Goal: Communication & Community: Answer question/provide support

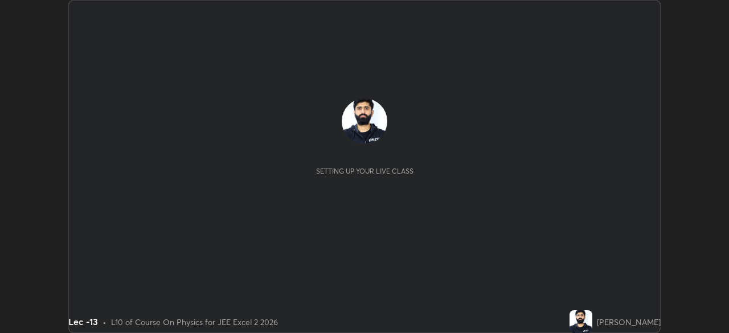
scroll to position [333, 729]
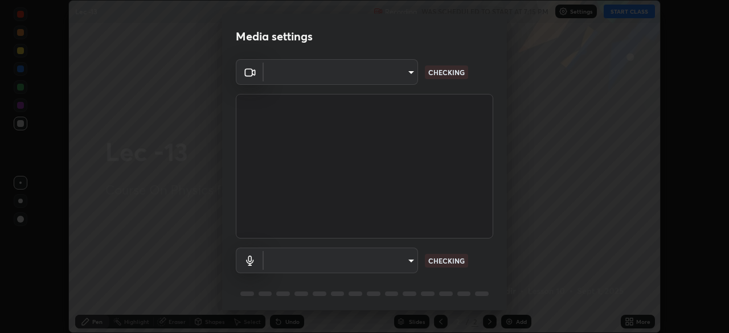
click at [627, 13] on div "Media settings ​ CHECKING ​ CHECKING 1 / 5 Next" at bounding box center [364, 166] width 729 height 333
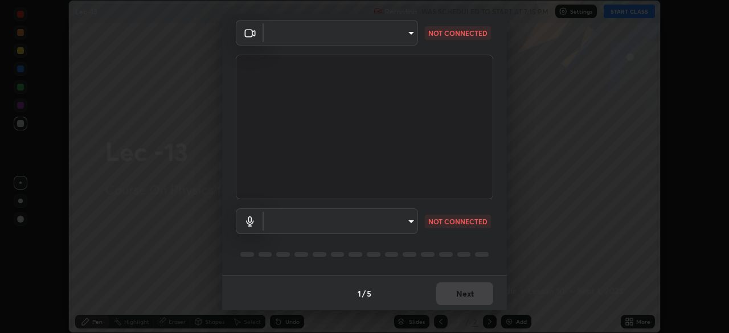
scroll to position [40, 0]
type input "b39c39fa3676aa5d69aadaccdd66f10891f302373f2f417769bad696ffd91bb2"
type input "communications"
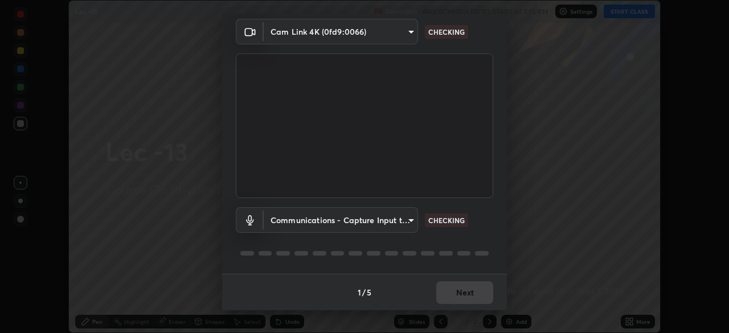
click at [457, 299] on div "1 / 5 Next" at bounding box center [364, 292] width 285 height 36
click at [461, 295] on div "1 / 5 Next" at bounding box center [364, 292] width 285 height 36
click at [466, 287] on div "1 / 5 Next" at bounding box center [364, 292] width 285 height 36
click at [467, 292] on div "1 / 5 Next" at bounding box center [364, 292] width 285 height 36
click at [462, 292] on div "1 / 5 Next" at bounding box center [364, 292] width 285 height 36
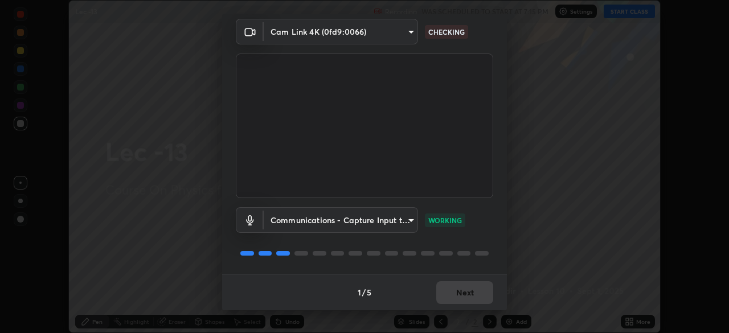
click at [462, 293] on div "1 / 5 Next" at bounding box center [364, 292] width 285 height 36
click at [463, 294] on button "Next" at bounding box center [464, 292] width 57 height 23
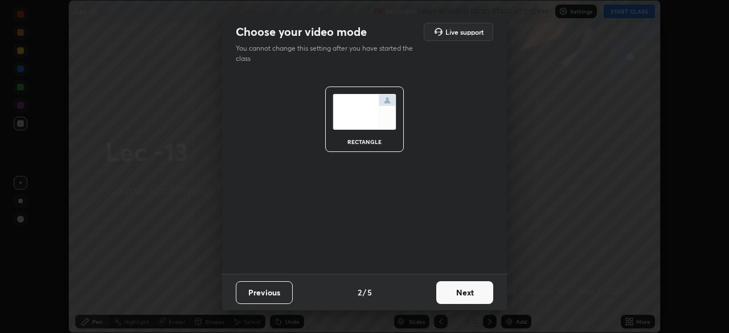
click at [465, 294] on button "Next" at bounding box center [464, 292] width 57 height 23
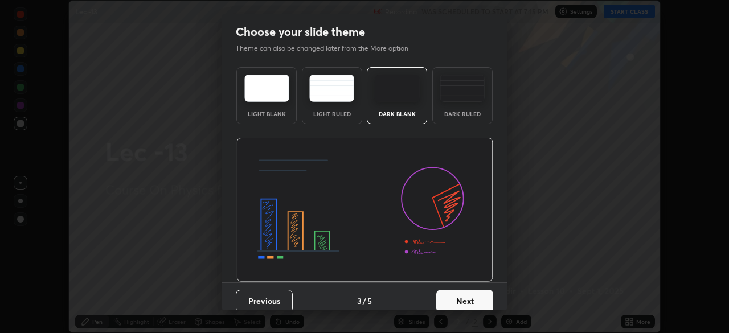
click at [465, 297] on button "Next" at bounding box center [464, 301] width 57 height 23
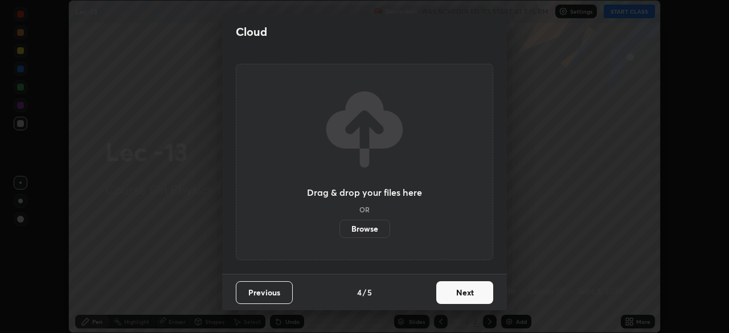
click at [462, 296] on button "Next" at bounding box center [464, 292] width 57 height 23
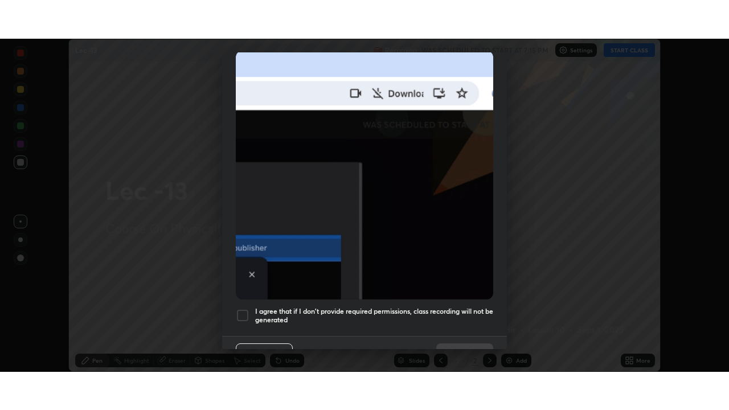
scroll to position [273, 0]
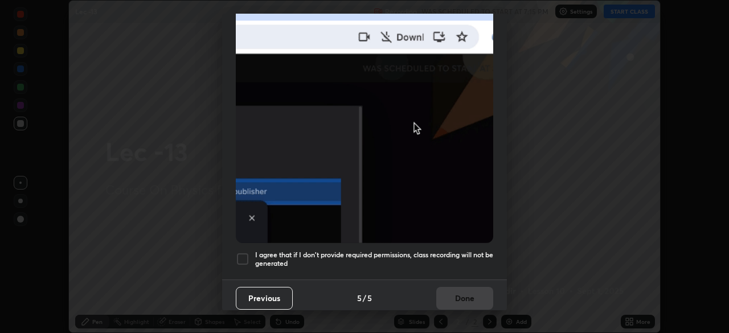
click at [240, 252] on div at bounding box center [243, 259] width 14 height 14
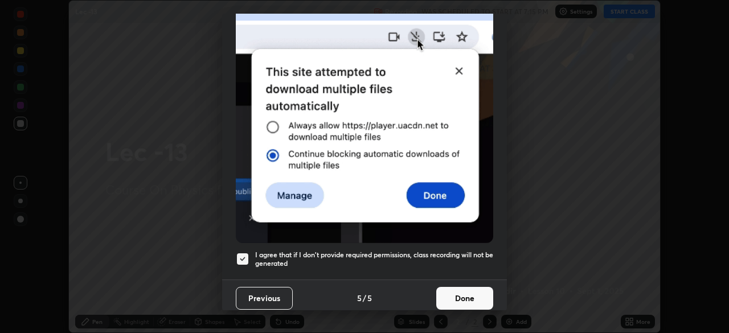
click at [467, 296] on button "Done" at bounding box center [464, 298] width 57 height 23
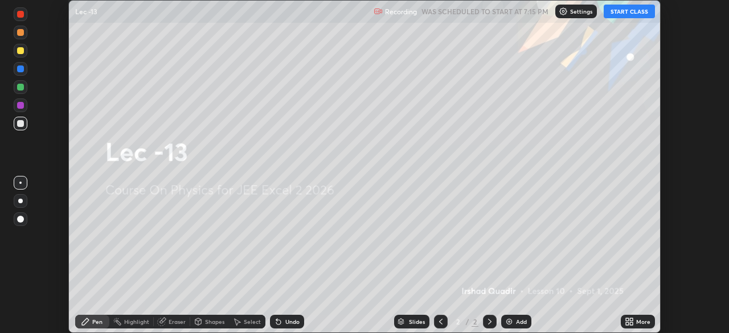
click at [628, 11] on button "START CLASS" at bounding box center [628, 12] width 51 height 14
click at [634, 13] on button "End Class" at bounding box center [632, 12] width 46 height 14
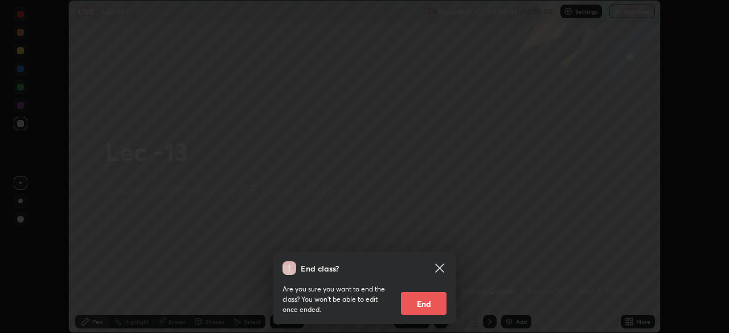
click at [440, 267] on icon at bounding box center [439, 268] width 9 height 9
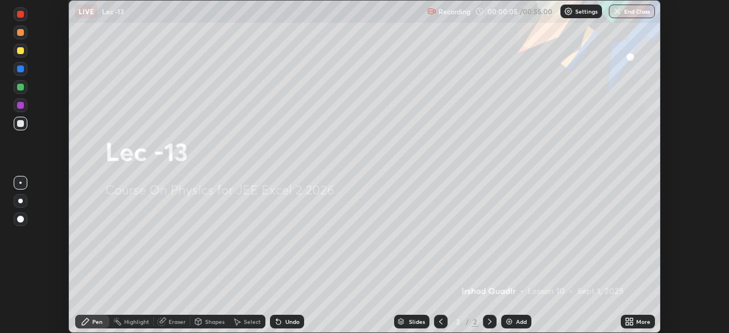
click at [638, 319] on div "More" at bounding box center [643, 322] width 14 height 6
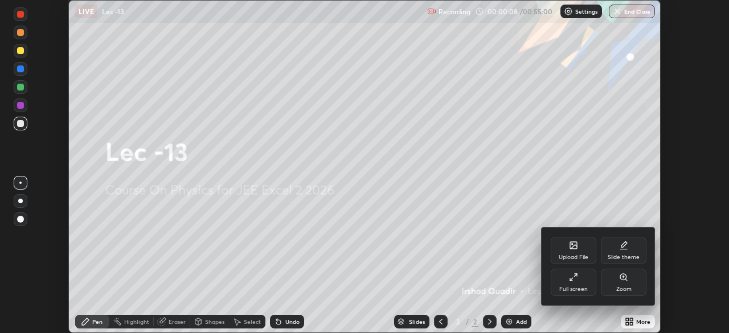
click at [626, 256] on div "Slide theme" at bounding box center [623, 257] width 32 height 6
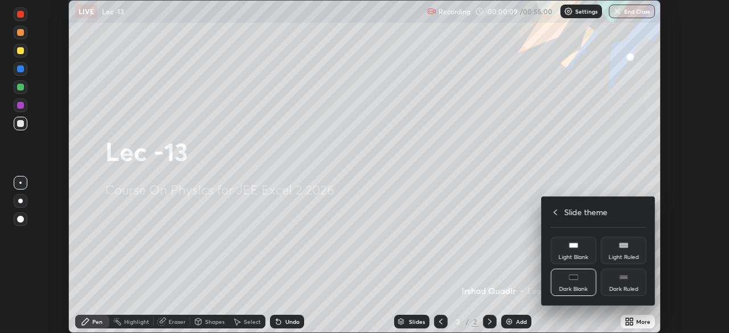
click at [624, 250] on div "Light Ruled" at bounding box center [624, 250] width 46 height 27
click at [627, 254] on div "Light Ruled" at bounding box center [624, 257] width 30 height 6
click at [636, 321] on div at bounding box center [364, 166] width 729 height 333
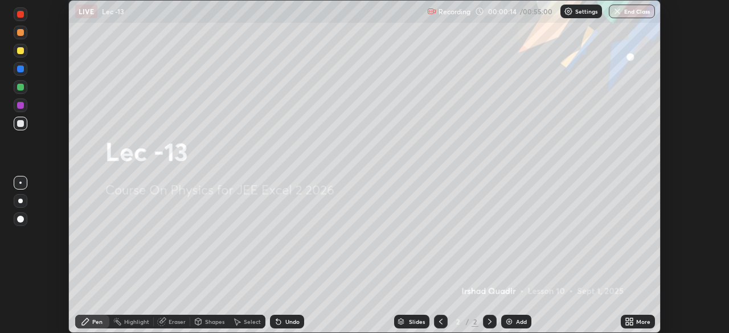
click at [627, 321] on icon at bounding box center [627, 319] width 3 height 3
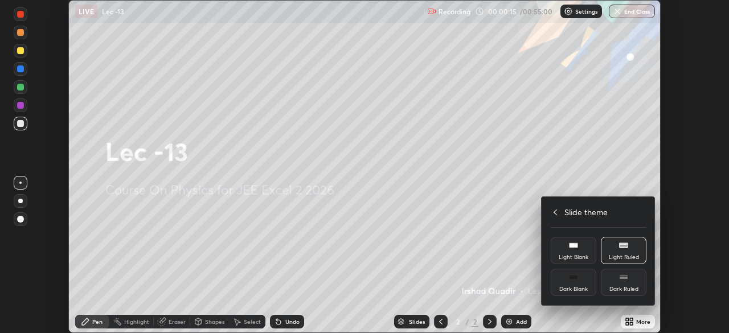
click at [558, 214] on icon at bounding box center [554, 212] width 9 height 9
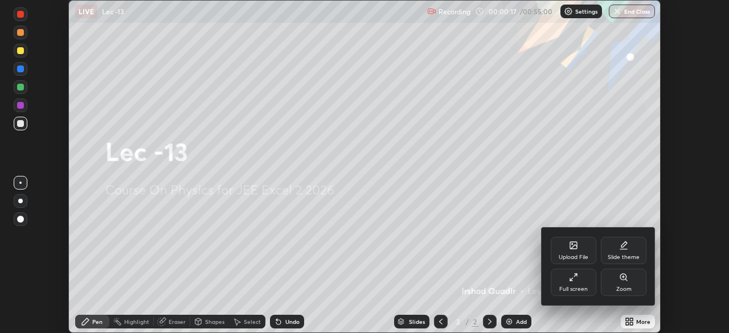
click at [574, 276] on icon at bounding box center [573, 277] width 9 height 9
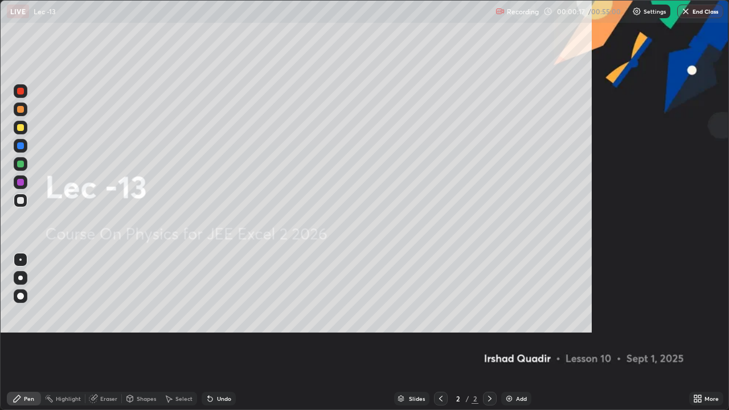
scroll to position [410, 729]
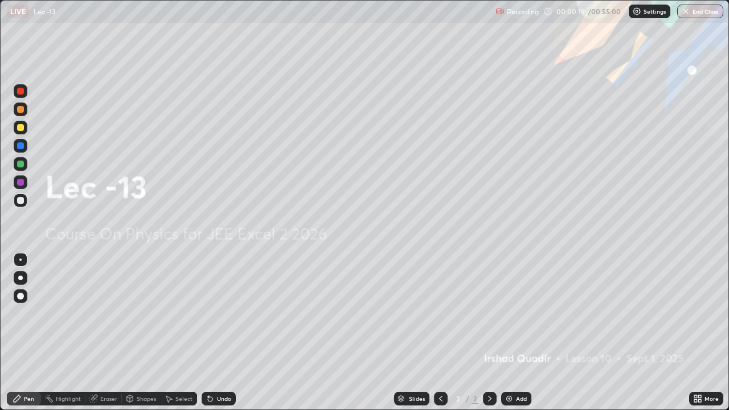
click at [517, 332] on div "Add" at bounding box center [521, 399] width 11 height 6
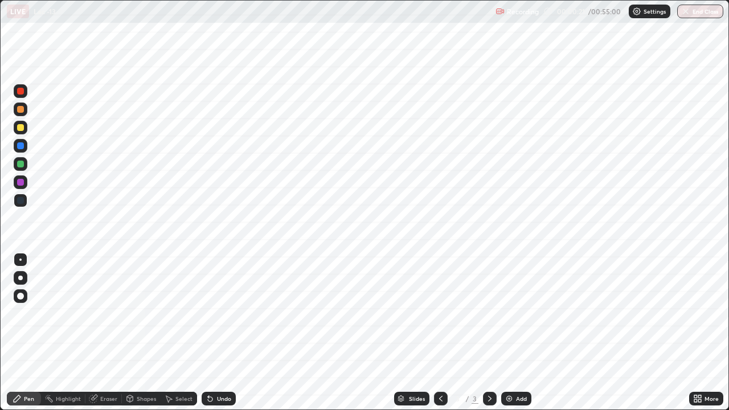
click at [704, 332] on div "More" at bounding box center [706, 399] width 34 height 14
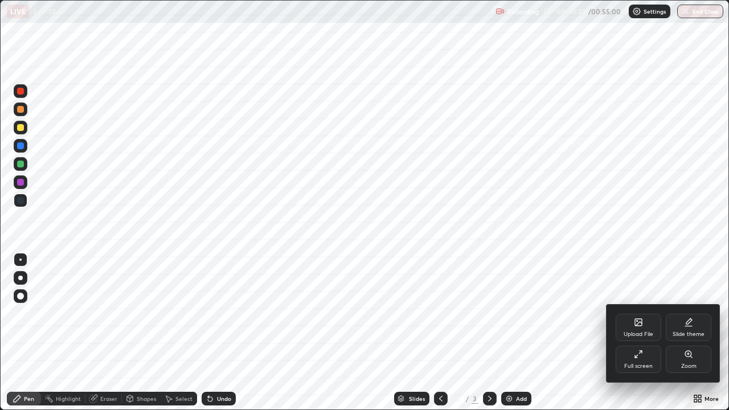
click at [687, 331] on div "Slide theme" at bounding box center [688, 334] width 32 height 6
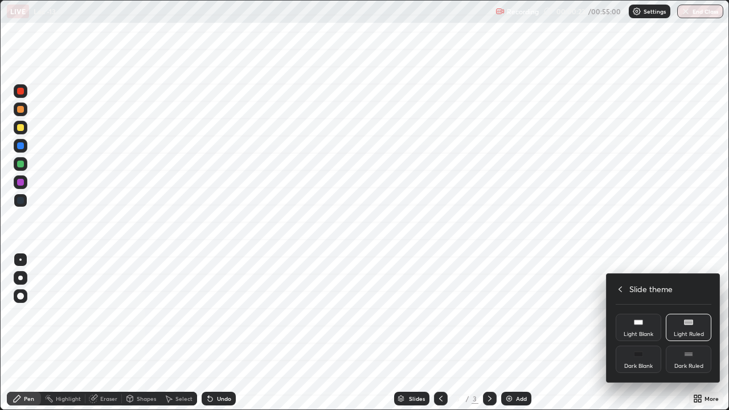
click at [686, 332] on div "Dark Ruled" at bounding box center [688, 359] width 46 height 27
click at [587, 323] on div at bounding box center [364, 205] width 729 height 410
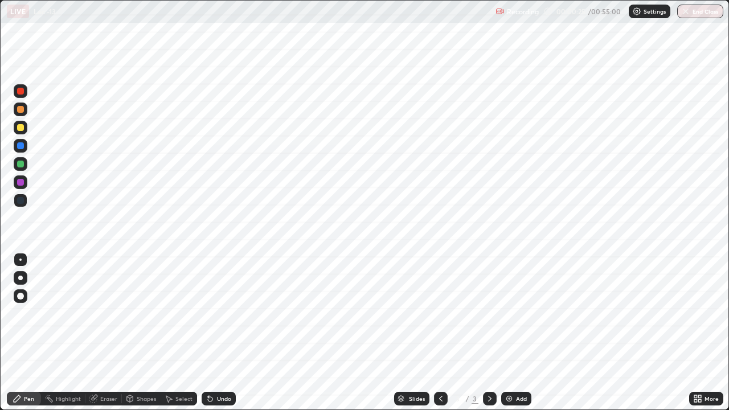
click at [436, 332] on icon at bounding box center [440, 398] width 9 height 9
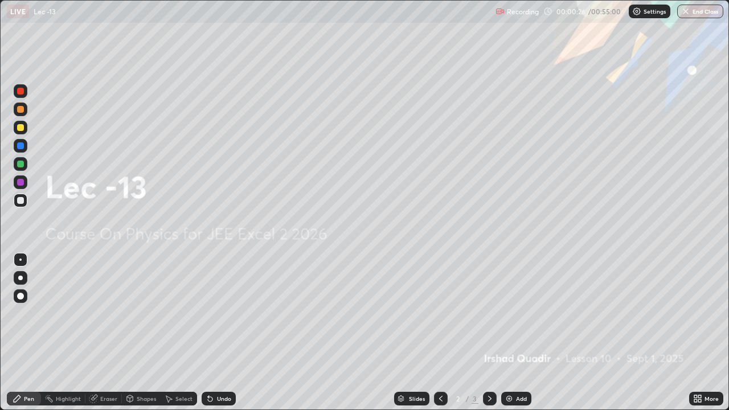
click at [489, 332] on icon at bounding box center [489, 398] width 9 height 9
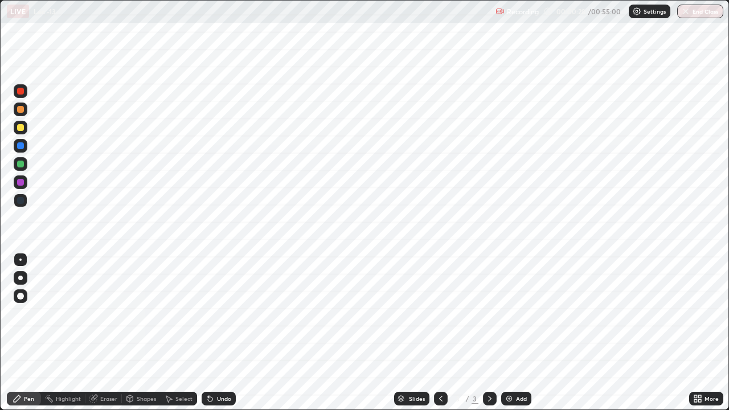
click at [516, 332] on div "Add" at bounding box center [521, 399] width 11 height 6
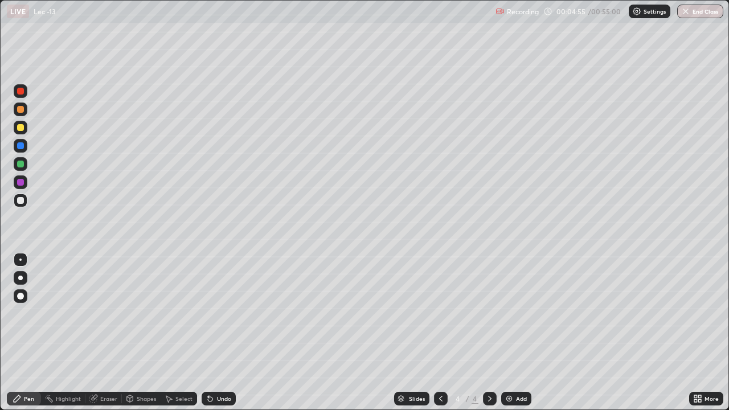
click at [516, 332] on div "Add" at bounding box center [516, 399] width 30 height 14
click at [106, 332] on div "Eraser" at bounding box center [108, 399] width 17 height 6
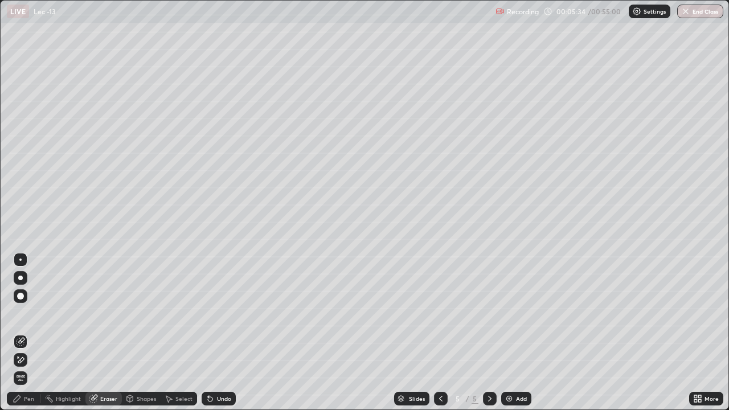
click at [31, 332] on div "Pen" at bounding box center [24, 399] width 34 height 14
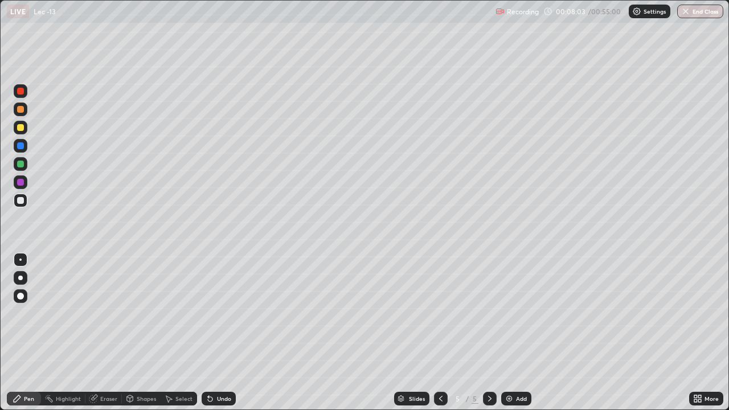
click at [21, 92] on div at bounding box center [20, 91] width 7 height 7
click at [71, 332] on div "Highlight" at bounding box center [68, 399] width 25 height 6
click at [142, 332] on div "Shapes" at bounding box center [146, 399] width 19 height 6
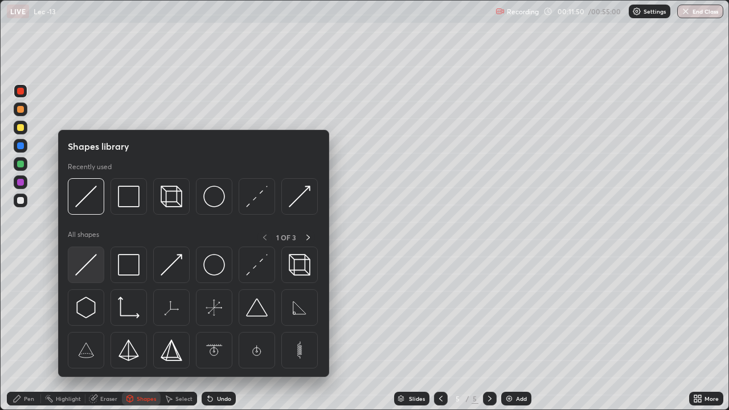
click at [98, 264] on div at bounding box center [86, 264] width 36 height 36
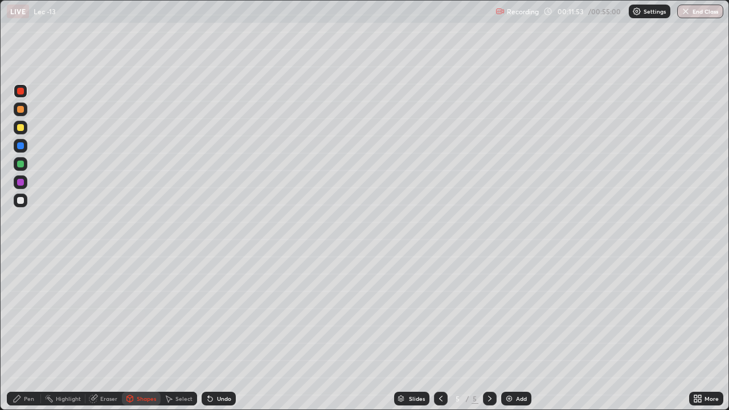
click at [30, 332] on div "Pen" at bounding box center [29, 399] width 10 height 6
click at [27, 332] on div "Pen" at bounding box center [29, 399] width 10 height 6
click at [144, 332] on div "Shapes" at bounding box center [146, 399] width 19 height 6
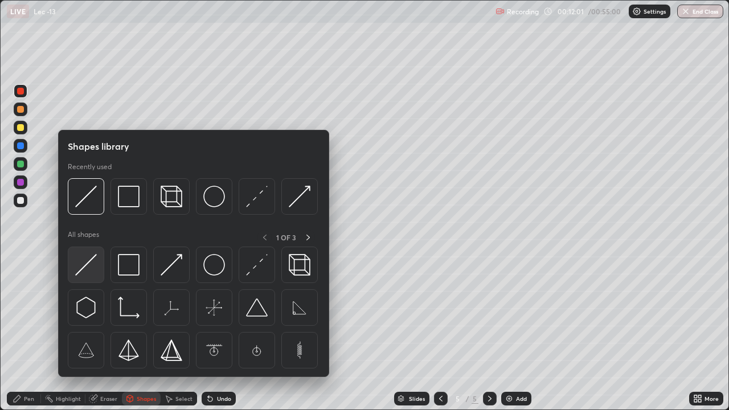
click at [87, 269] on img at bounding box center [86, 265] width 22 height 22
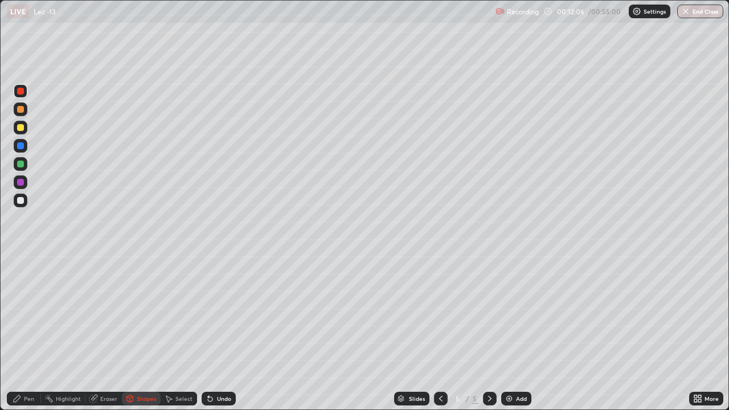
click at [34, 332] on div "Pen" at bounding box center [29, 399] width 10 height 6
click at [140, 332] on div "Shapes" at bounding box center [146, 399] width 19 height 6
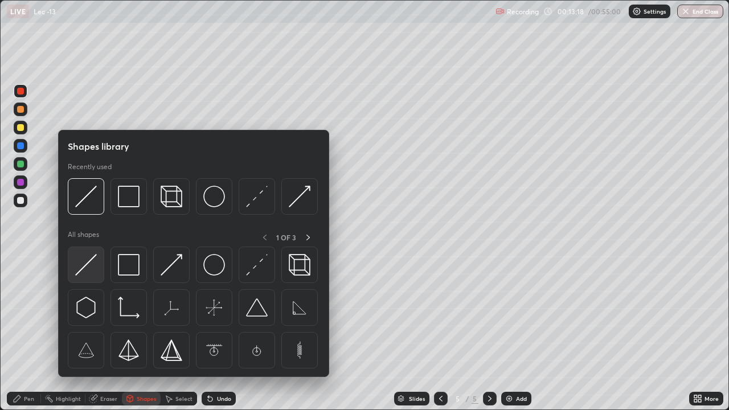
click at [81, 272] on img at bounding box center [86, 265] width 22 height 22
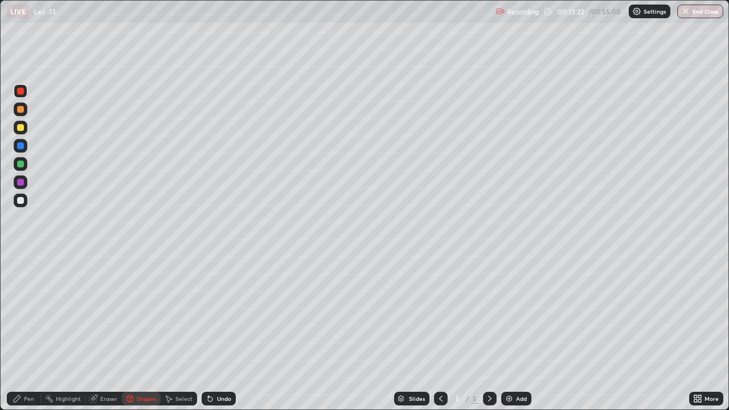
click at [22, 332] on div "Pen" at bounding box center [24, 399] width 34 height 14
click at [18, 128] on div at bounding box center [20, 127] width 7 height 7
click at [516, 332] on div "Add" at bounding box center [516, 399] width 30 height 14
click at [436, 332] on icon at bounding box center [440, 398] width 9 height 9
click at [513, 332] on div "Add" at bounding box center [516, 399] width 30 height 14
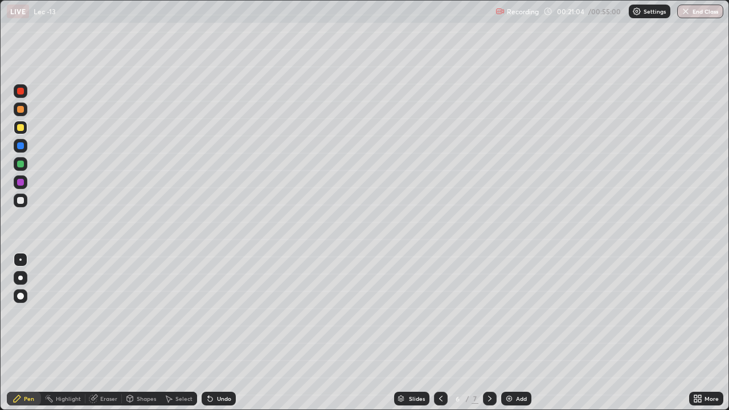
click at [20, 110] on div at bounding box center [20, 109] width 7 height 7
click at [21, 130] on div at bounding box center [20, 127] width 7 height 7
click at [21, 128] on div at bounding box center [20, 127] width 7 height 7
click at [104, 332] on div "Eraser" at bounding box center [108, 399] width 17 height 6
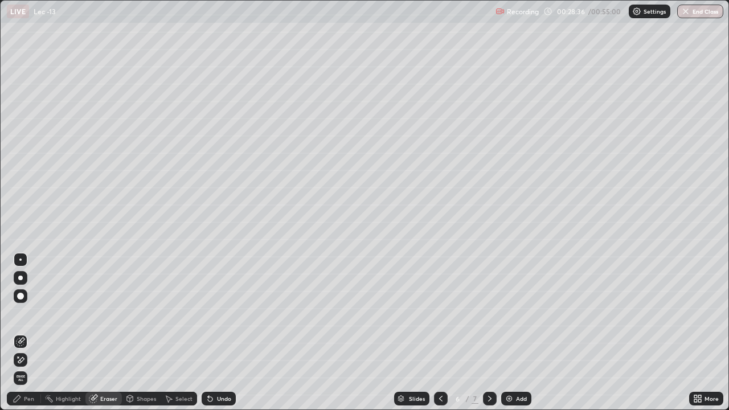
click at [35, 332] on div "Pen" at bounding box center [24, 399] width 34 height 14
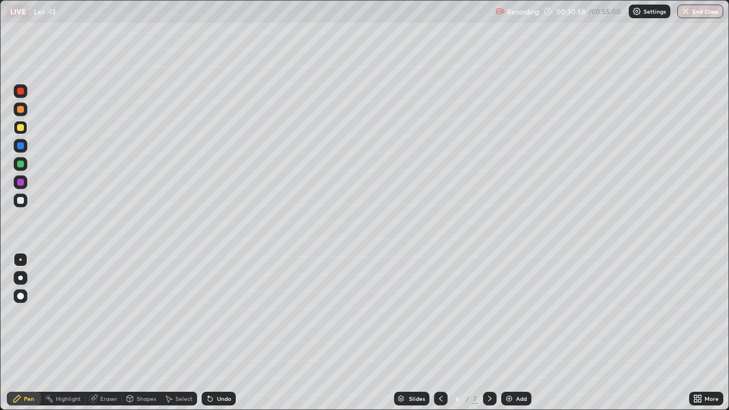
click at [516, 332] on div "Add" at bounding box center [516, 399] width 30 height 14
click at [20, 128] on div at bounding box center [20, 127] width 7 height 7
click at [22, 125] on div at bounding box center [20, 127] width 7 height 7
click at [137, 332] on div "Shapes" at bounding box center [146, 399] width 19 height 6
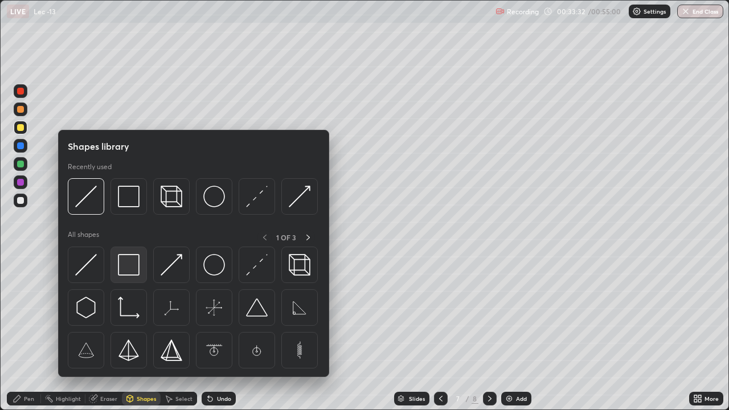
click at [129, 260] on img at bounding box center [129, 265] width 22 height 22
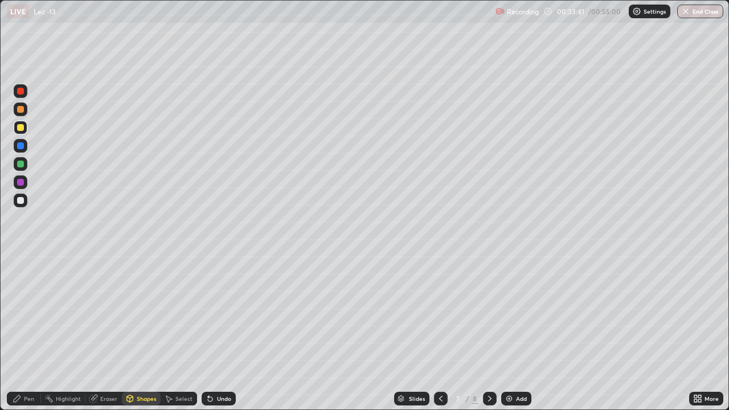
click at [178, 332] on div "Select" at bounding box center [183, 399] width 17 height 6
click at [138, 332] on div "Shapes" at bounding box center [146, 399] width 19 height 6
click at [23, 129] on div at bounding box center [20, 127] width 7 height 7
click at [19, 108] on div at bounding box center [20, 109] width 7 height 7
click at [146, 332] on div "Shapes" at bounding box center [146, 399] width 19 height 6
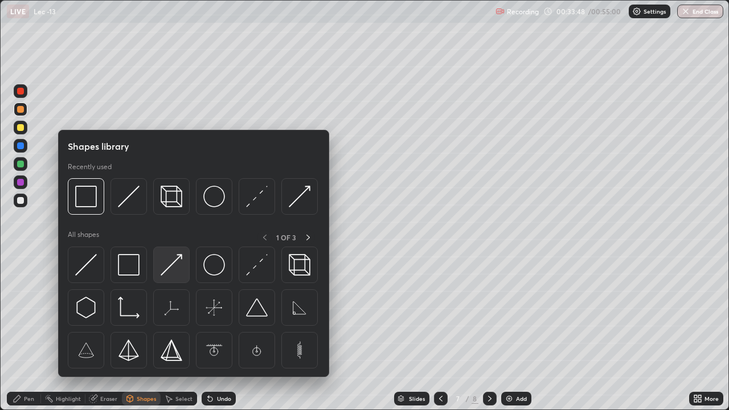
click at [174, 260] on img at bounding box center [172, 265] width 22 height 22
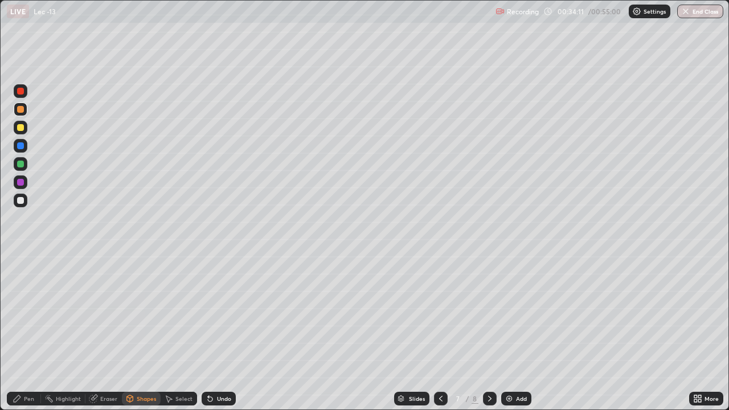
click at [219, 332] on div "Undo" at bounding box center [224, 399] width 14 height 6
click at [219, 332] on div "Undo" at bounding box center [216, 398] width 39 height 23
click at [28, 332] on div "Pen" at bounding box center [29, 399] width 10 height 6
click at [23, 166] on div at bounding box center [20, 164] width 7 height 7
click at [105, 332] on div "Eraser" at bounding box center [108, 399] width 17 height 6
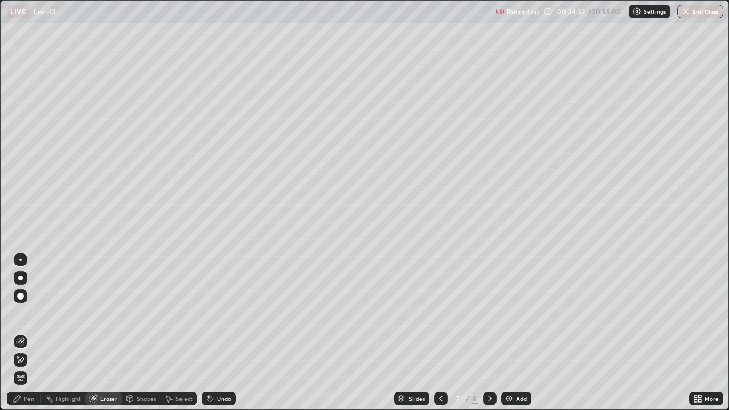
click at [111, 332] on div "Eraser" at bounding box center [108, 399] width 17 height 6
click at [181, 332] on div "Select" at bounding box center [183, 399] width 17 height 6
click at [185, 283] on div "0 ° Undo Copy Duplicate Duplicate to new slide Delete" at bounding box center [365, 205] width 728 height 409
click at [185, 281] on div "0 ° Undo Copy Duplicate Duplicate to new slide Delete" at bounding box center [365, 205] width 728 height 409
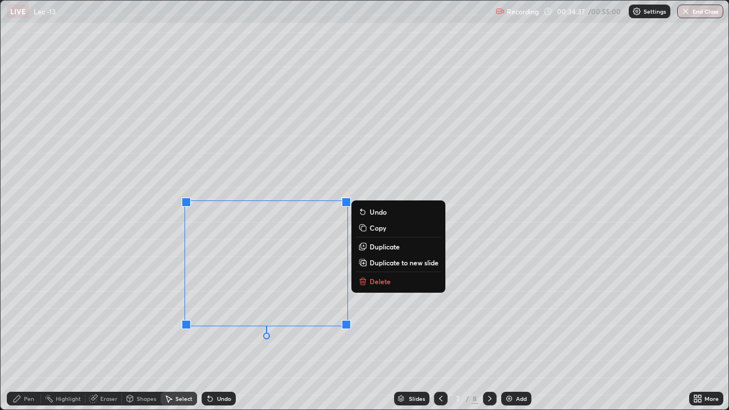
click at [218, 332] on div "Undo" at bounding box center [224, 399] width 14 height 6
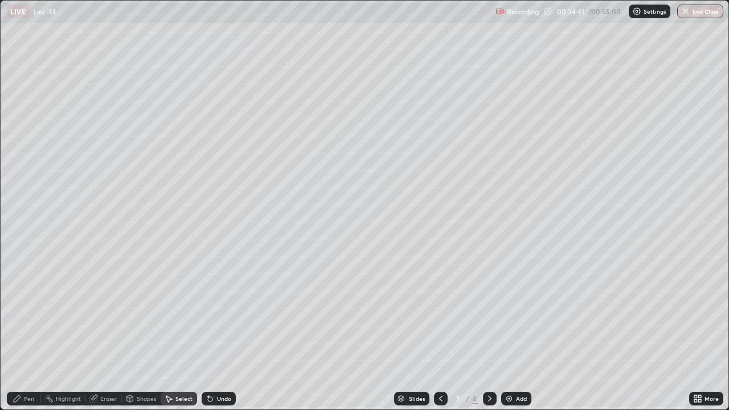
click at [0, 0] on p "Duplicate to new slide" at bounding box center [0, 0] width 0 height 0
click at [25, 332] on div "Pen" at bounding box center [29, 399] width 10 height 6
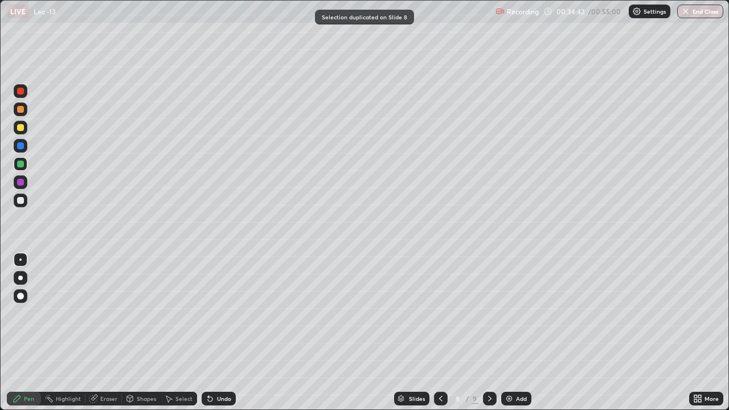
click at [24, 164] on div at bounding box center [21, 164] width 14 height 14
click at [22, 166] on div at bounding box center [20, 164] width 7 height 7
click at [487, 332] on icon at bounding box center [489, 398] width 9 height 9
click at [440, 332] on icon at bounding box center [440, 398] width 9 height 9
click at [437, 332] on div at bounding box center [441, 398] width 14 height 23
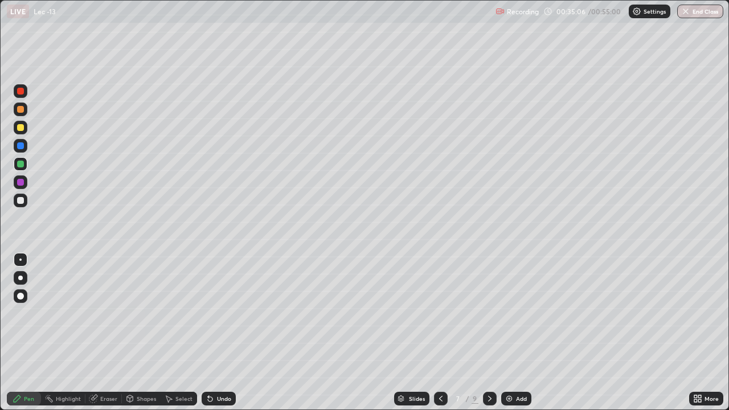
click at [26, 332] on div "Pen" at bounding box center [29, 399] width 10 height 6
click at [138, 332] on div "Shapes" at bounding box center [146, 399] width 19 height 6
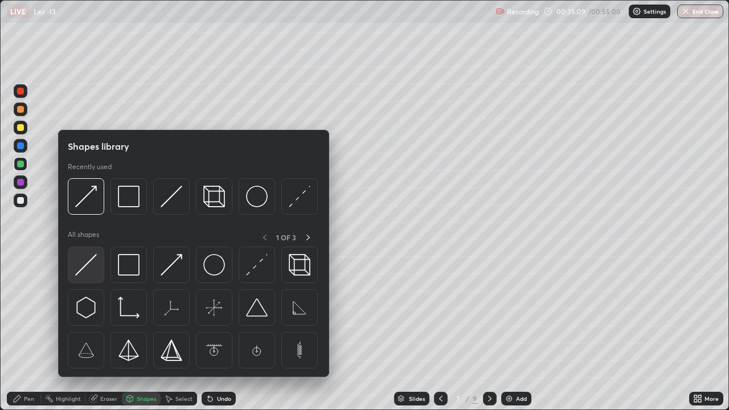
click at [87, 270] on img at bounding box center [86, 265] width 22 height 22
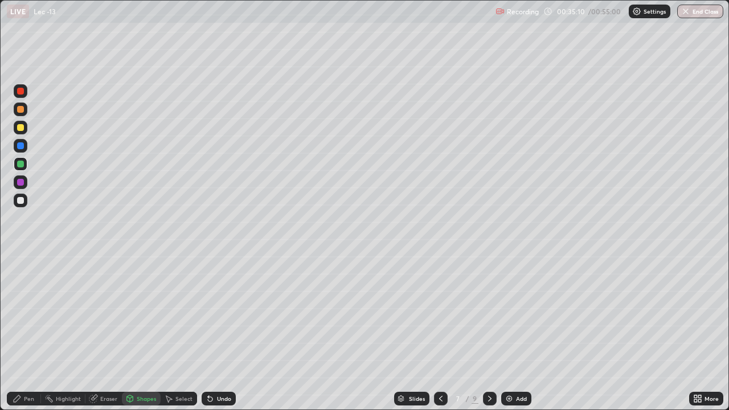
click at [137, 332] on div "Shapes" at bounding box center [146, 399] width 19 height 6
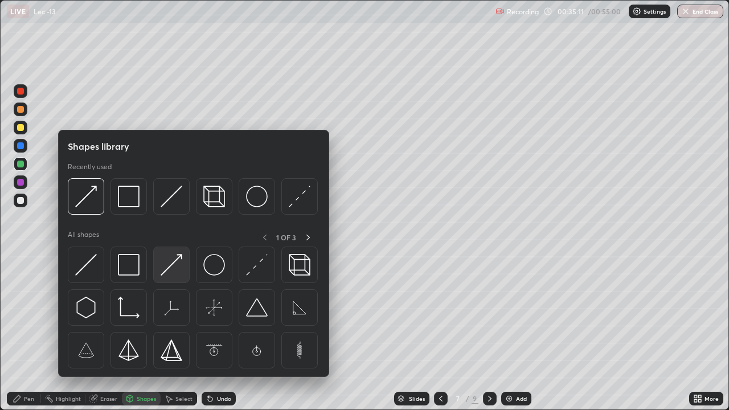
click at [164, 272] on img at bounding box center [172, 265] width 22 height 22
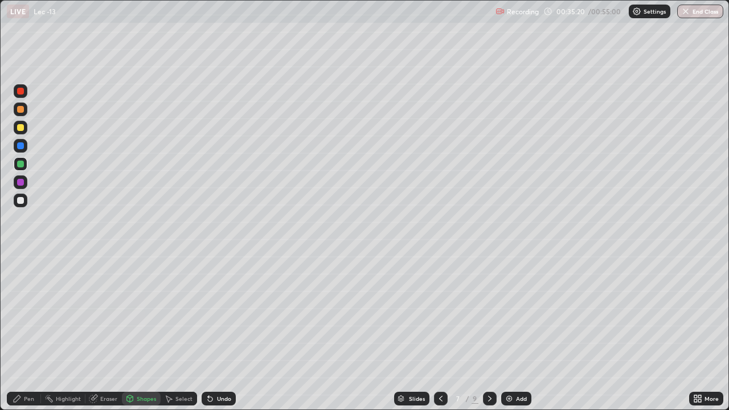
click at [213, 332] on div "Undo" at bounding box center [216, 398] width 39 height 23
click at [27, 332] on div "Pen" at bounding box center [29, 399] width 10 height 6
click at [143, 332] on div "Shapes" at bounding box center [146, 399] width 19 height 6
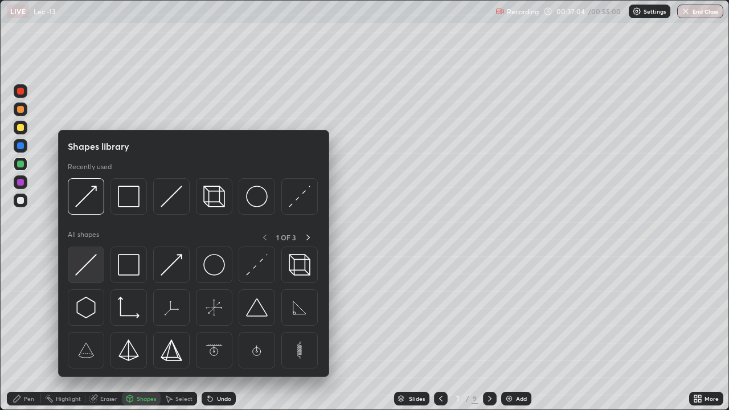
click at [85, 263] on img at bounding box center [86, 265] width 22 height 22
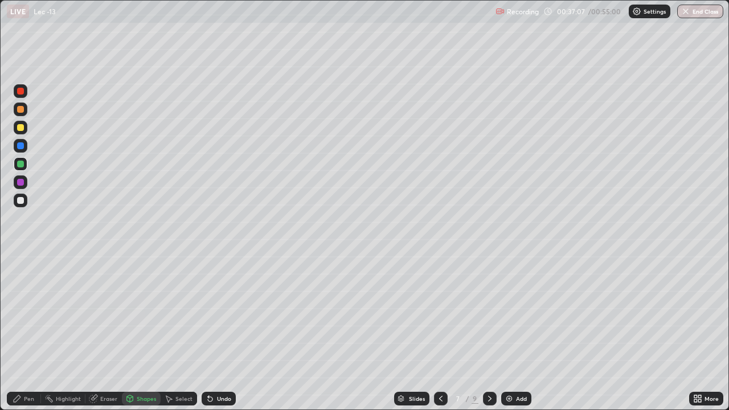
click at [32, 332] on div "Pen" at bounding box center [29, 399] width 10 height 6
click at [130, 332] on icon at bounding box center [130, 398] width 6 height 2
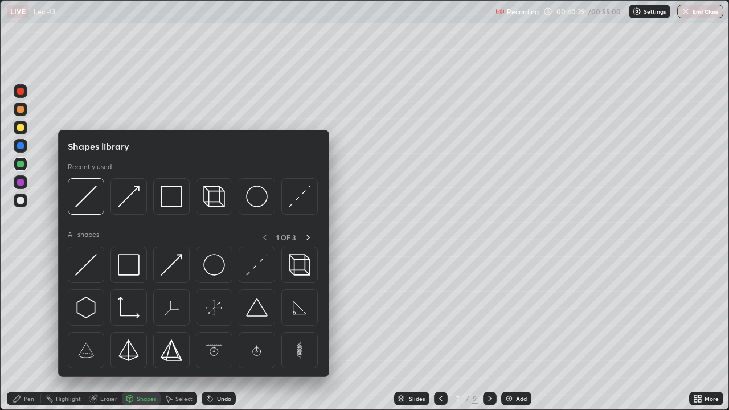
click at [109, 332] on div "Eraser" at bounding box center [108, 399] width 17 height 6
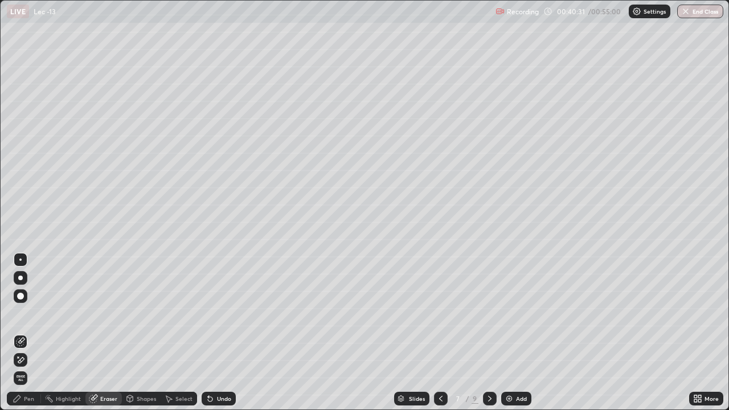
click at [32, 332] on div "Pen" at bounding box center [29, 399] width 10 height 6
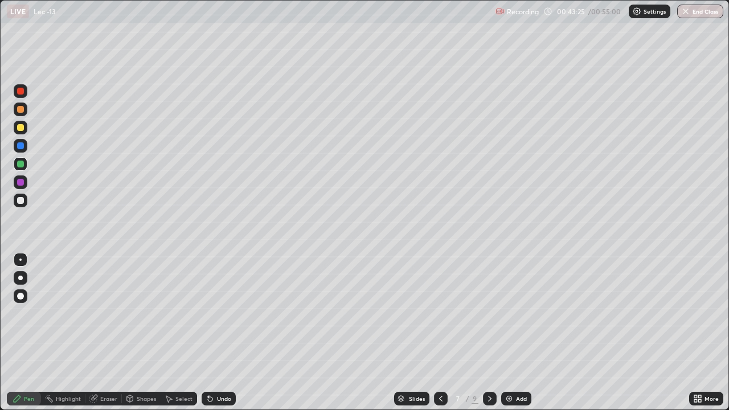
click at [509, 332] on img at bounding box center [508, 398] width 9 height 9
click at [17, 130] on div at bounding box center [21, 128] width 14 height 14
click at [104, 332] on div "Eraser" at bounding box center [103, 399] width 36 height 14
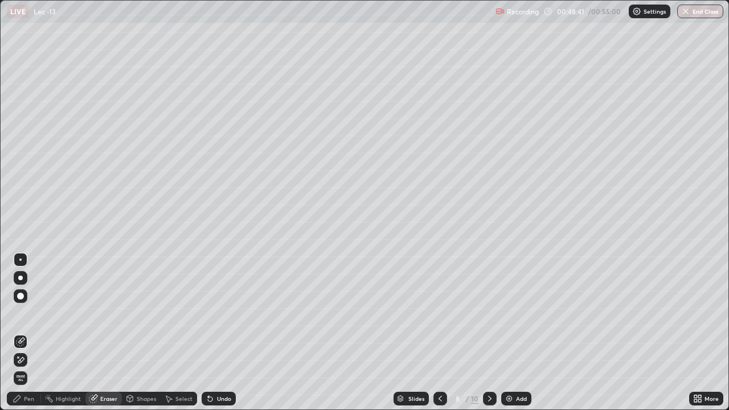
click at [31, 332] on div "Pen" at bounding box center [29, 399] width 10 height 6
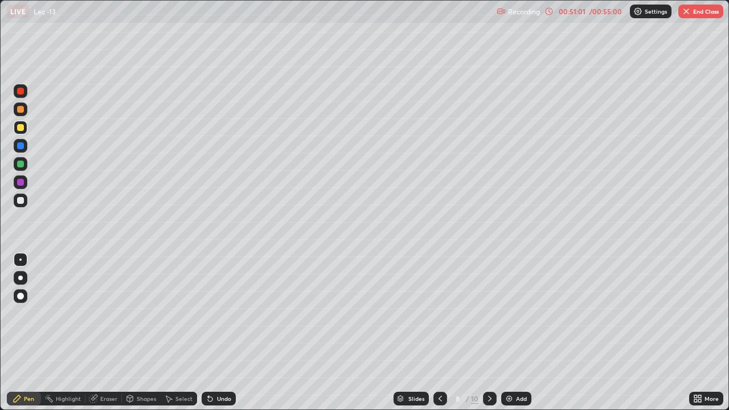
click at [702, 10] on button "End Class" at bounding box center [700, 12] width 45 height 14
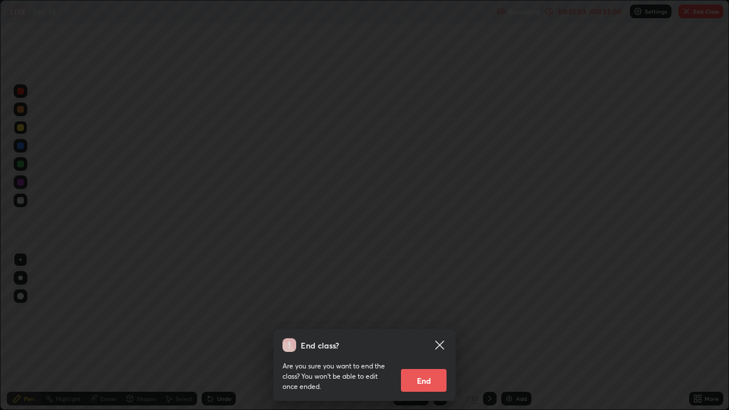
click at [433, 332] on button "End" at bounding box center [424, 380] width 46 height 23
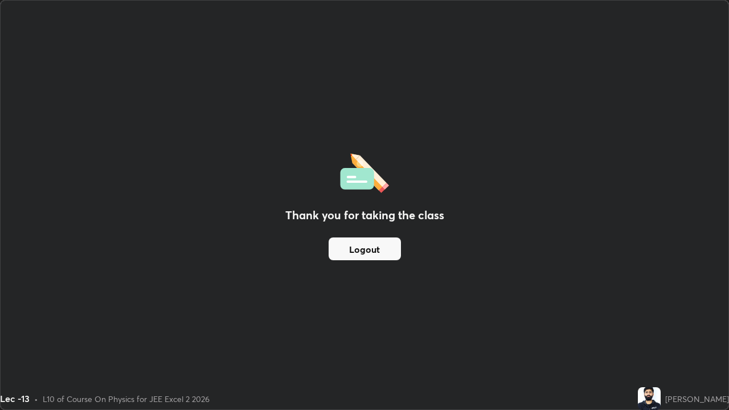
click at [385, 256] on button "Logout" at bounding box center [364, 248] width 72 height 23
click at [379, 252] on button "Logout" at bounding box center [364, 248] width 72 height 23
click at [368, 250] on button "Logout" at bounding box center [364, 248] width 72 height 23
click at [381, 249] on button "Logout" at bounding box center [364, 248] width 72 height 23
click at [385, 250] on button "Logout" at bounding box center [364, 248] width 72 height 23
